Goal: Transaction & Acquisition: Purchase product/service

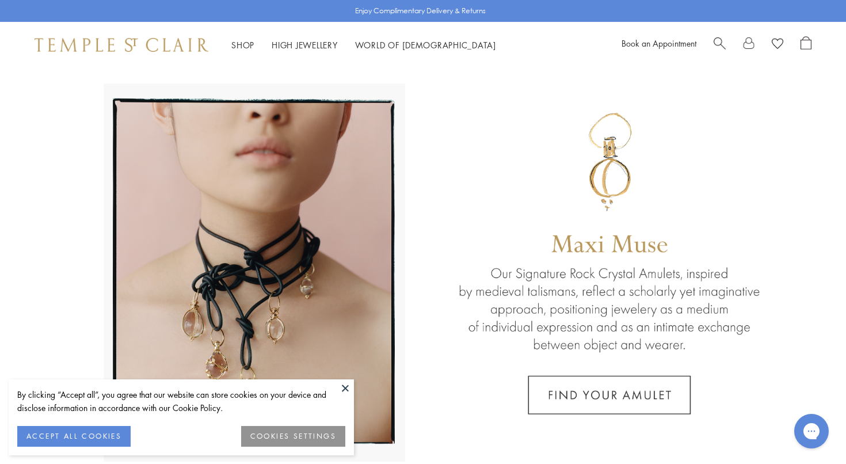
click at [105, 431] on button "ACCEPT ALL COOKIES" at bounding box center [73, 436] width 113 height 21
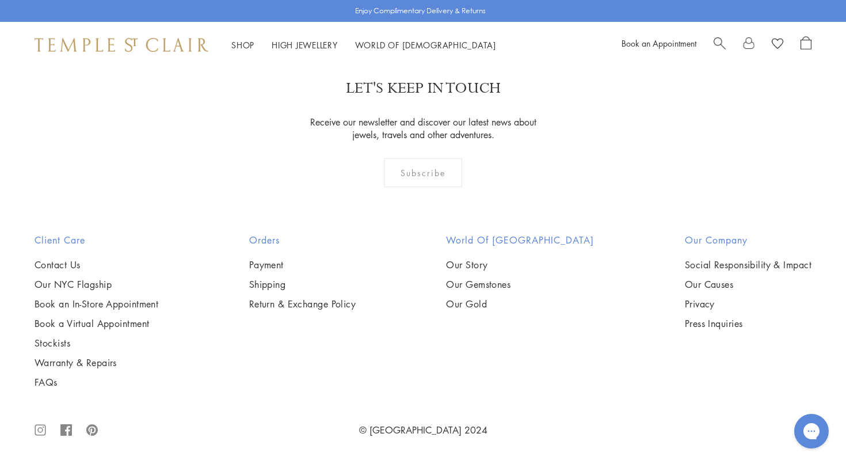
scroll to position [6322, 0]
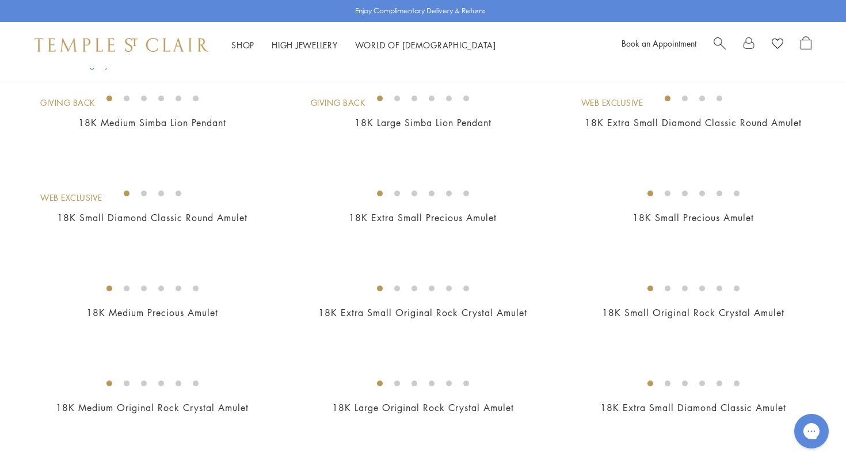
scroll to position [306, 0]
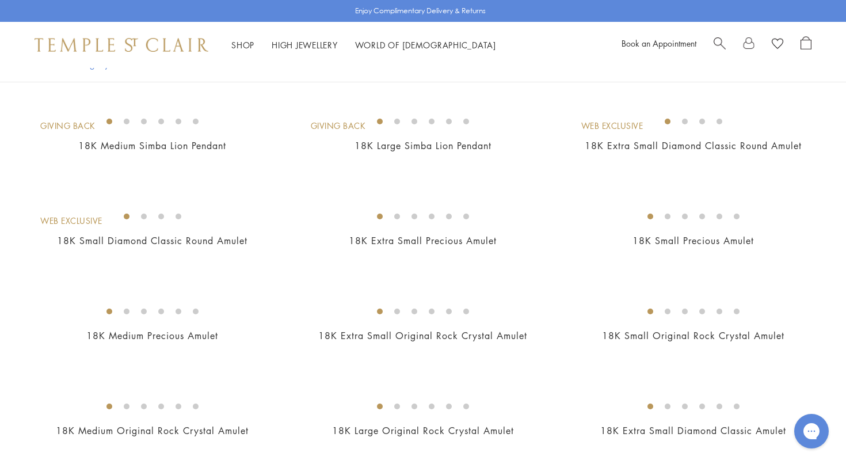
click at [0, 0] on img at bounding box center [0, 0] width 0 height 0
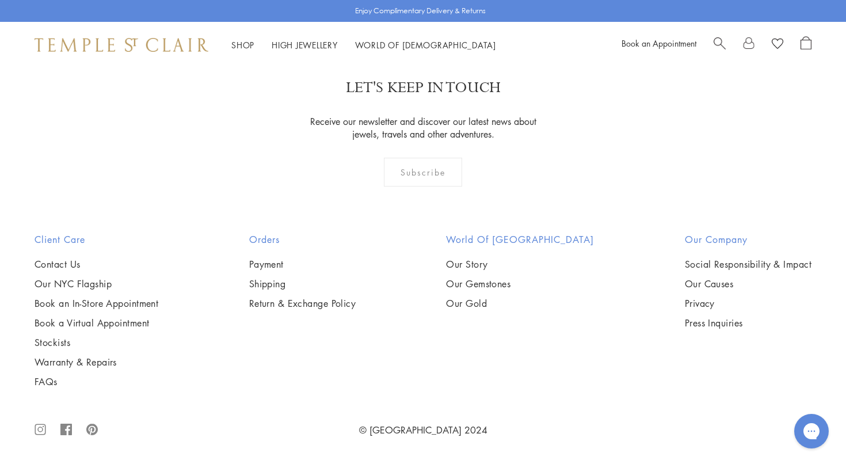
scroll to position [3441, 0]
